Goal: Information Seeking & Learning: Understand process/instructions

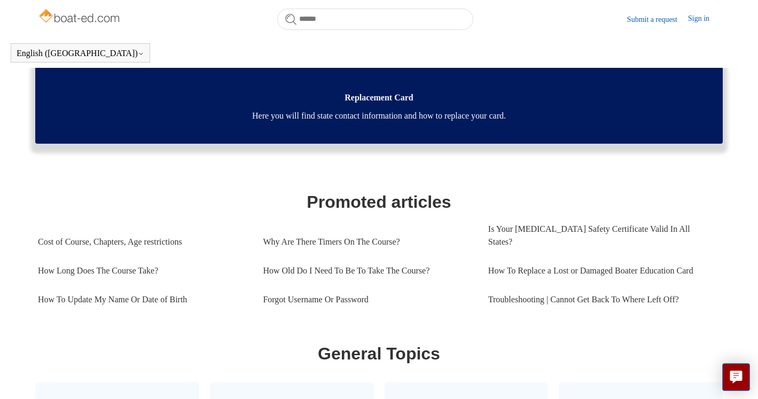
scroll to position [278, 0]
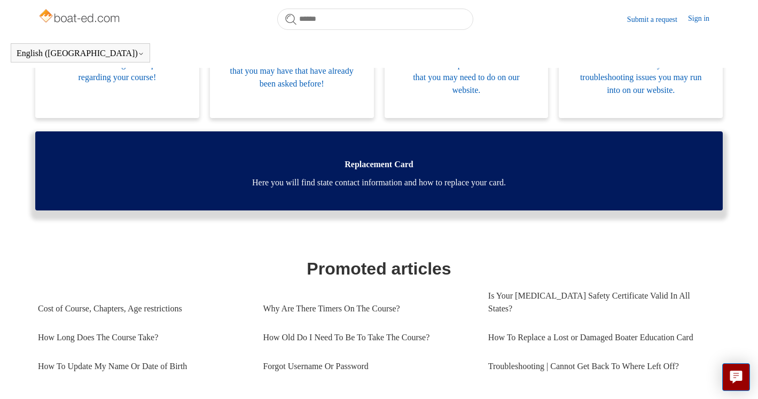
click at [333, 185] on span "Here you will find state contact information and how to replace your card." at bounding box center [379, 182] width 656 height 13
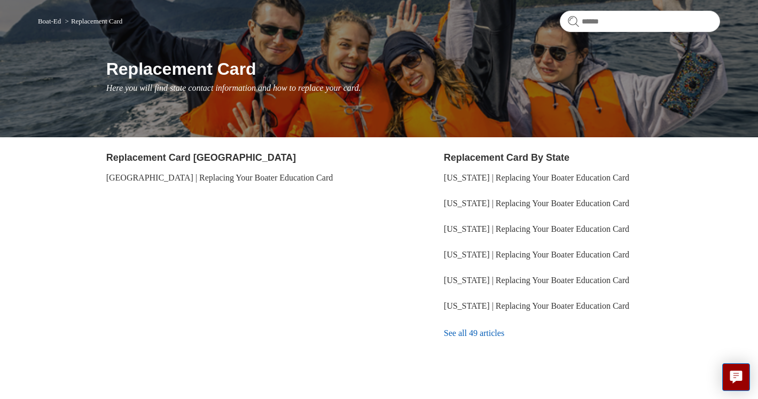
scroll to position [92, 0]
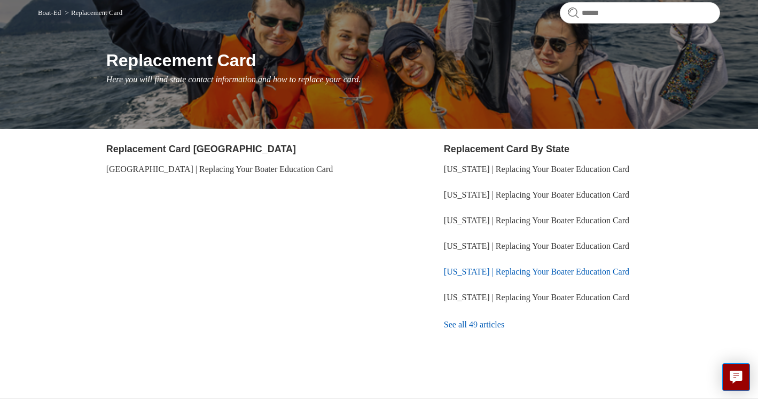
click at [466, 272] on link "Virginia | Replacing Your Boater Education Card" at bounding box center [536, 271] width 185 height 9
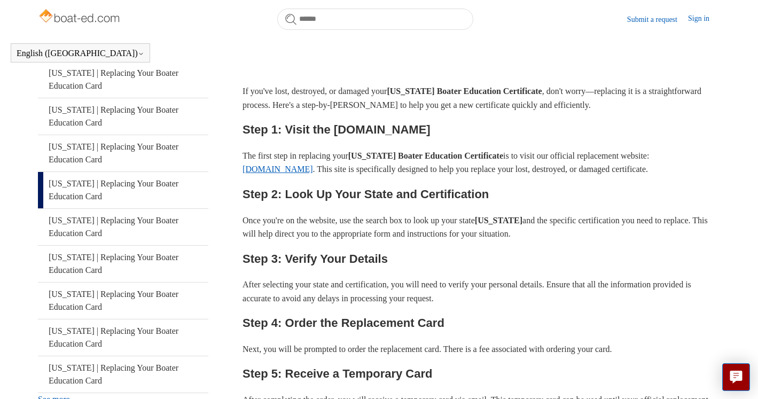
scroll to position [184, 0]
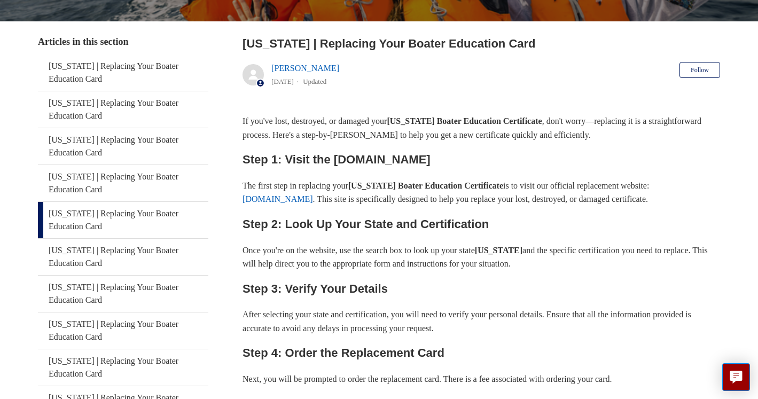
click at [269, 195] on link "ilostmycard.com" at bounding box center [278, 199] width 71 height 9
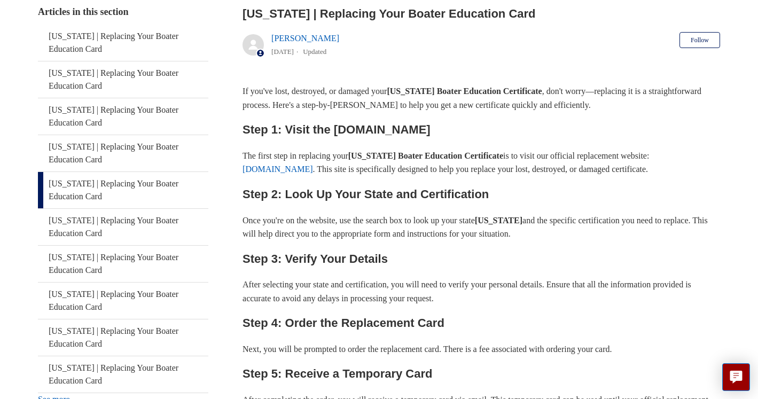
scroll to position [214, 0]
